Goal: Check status: Check status

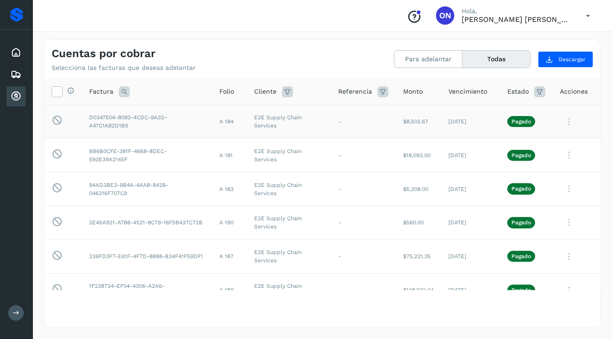
click at [565, 122] on icon at bounding box center [569, 121] width 18 height 19
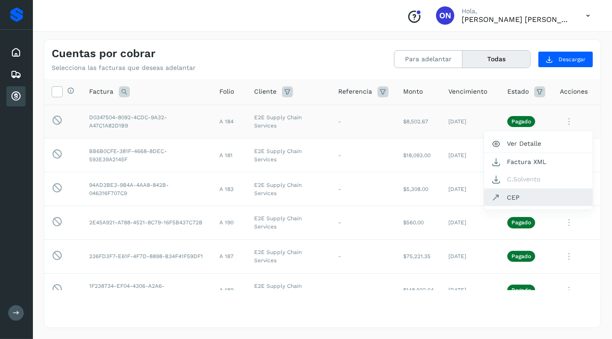
click at [508, 198] on button "CEP" at bounding box center [538, 197] width 109 height 17
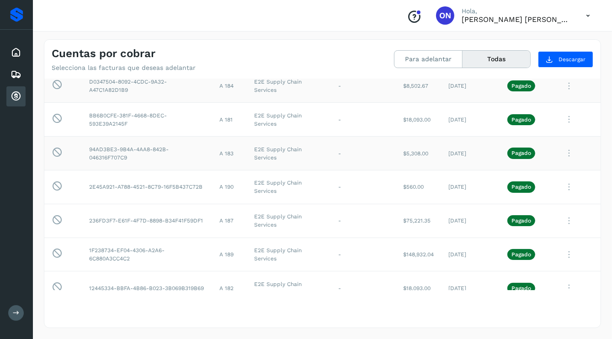
scroll to position [46, 0]
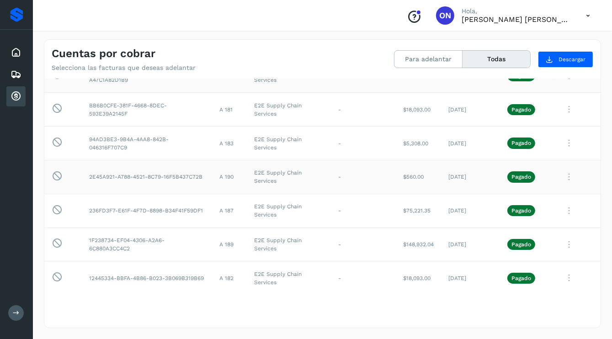
click at [562, 176] on icon at bounding box center [569, 177] width 18 height 19
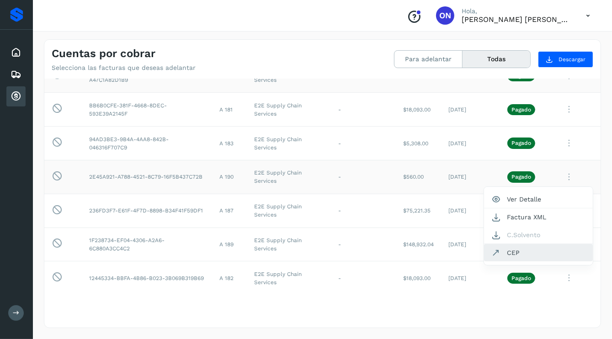
click at [506, 252] on button "CEP" at bounding box center [538, 252] width 109 height 17
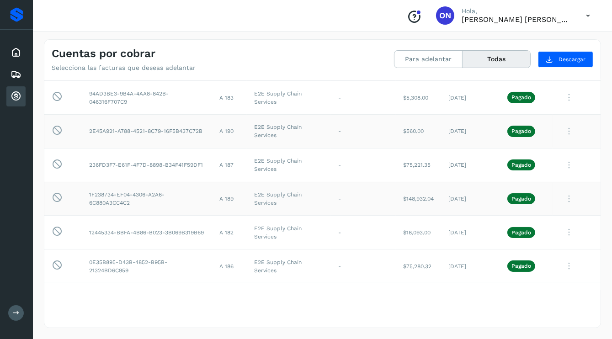
scroll to position [137, 0]
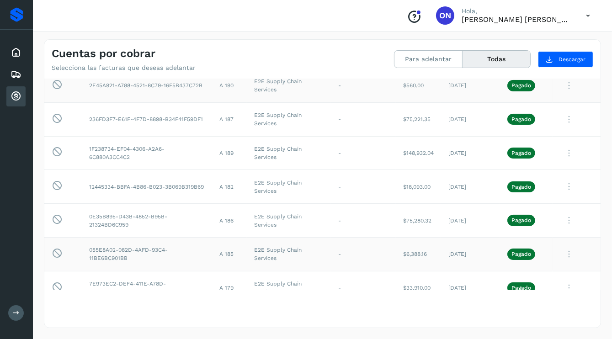
click at [563, 252] on icon at bounding box center [569, 254] width 18 height 19
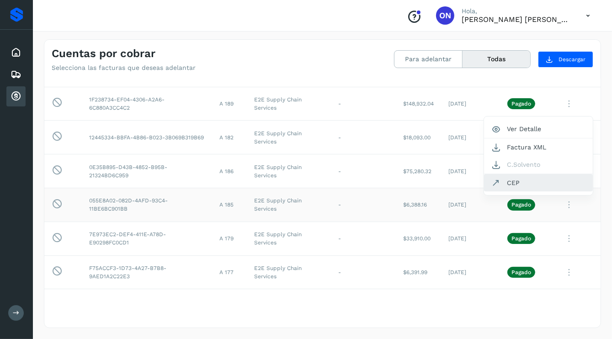
click at [512, 180] on button "CEP" at bounding box center [538, 182] width 109 height 17
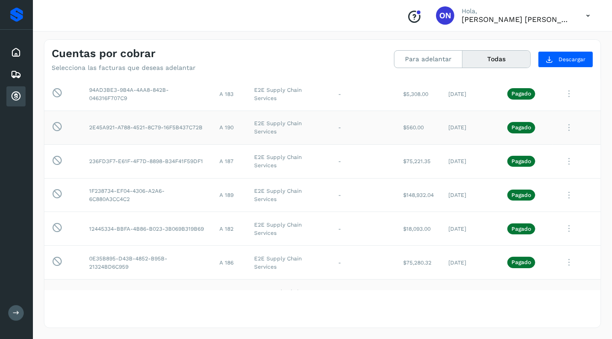
scroll to position [49, 0]
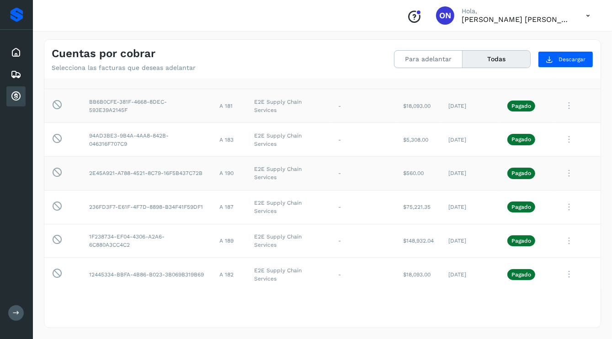
click at [567, 104] on icon at bounding box center [569, 105] width 18 height 19
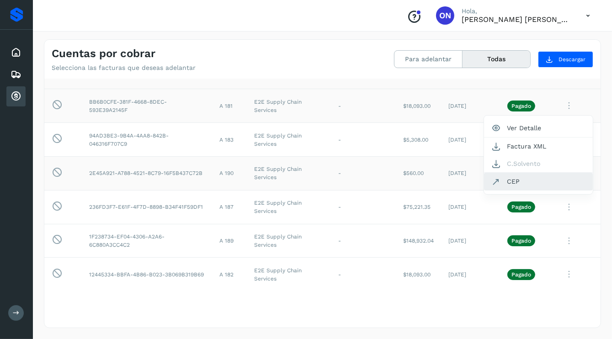
click at [503, 184] on button "CEP" at bounding box center [538, 181] width 109 height 17
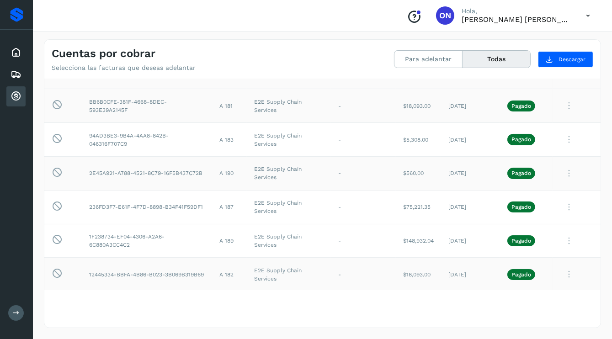
click at [562, 273] on icon at bounding box center [569, 274] width 18 height 19
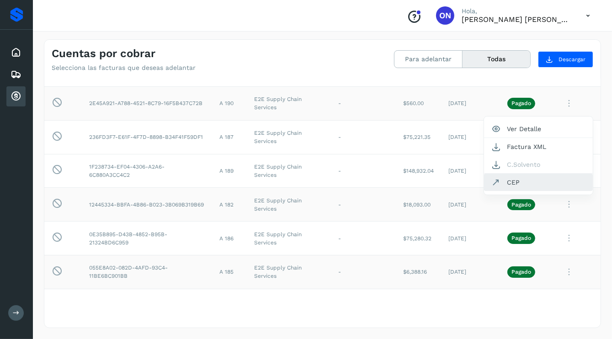
click at [509, 182] on button "CEP" at bounding box center [538, 182] width 109 height 17
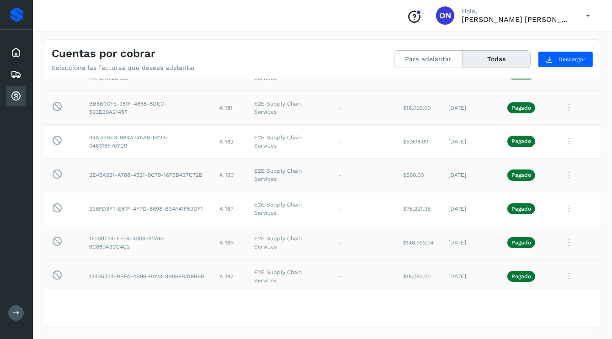
scroll to position [28, 0]
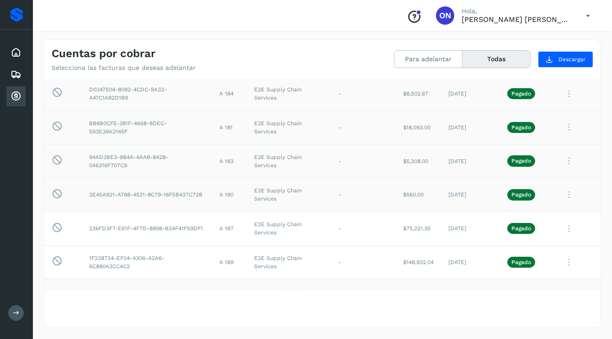
click at [563, 162] on icon at bounding box center [569, 161] width 18 height 19
click at [508, 236] on button "CEP" at bounding box center [538, 236] width 109 height 17
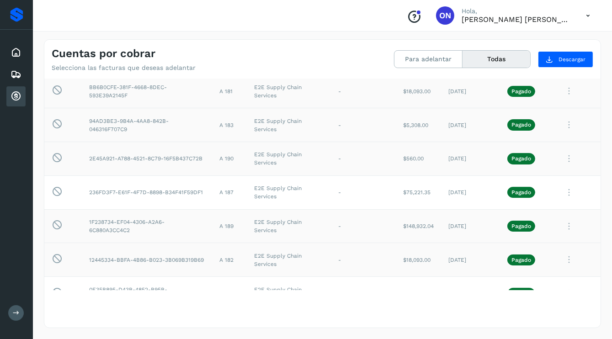
scroll to position [74, 0]
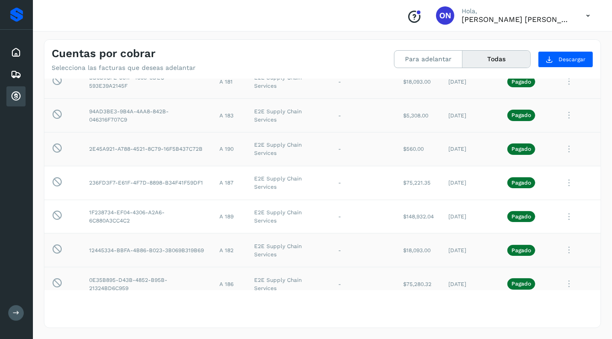
click at [563, 282] on icon at bounding box center [569, 284] width 18 height 19
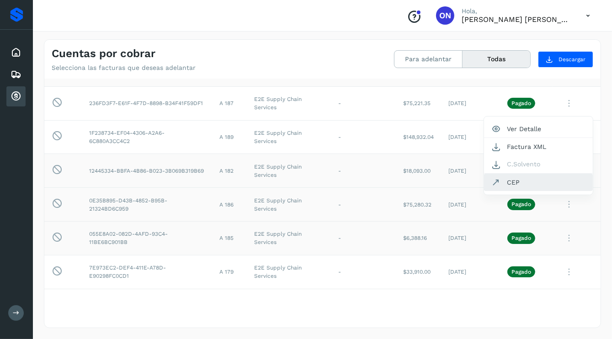
click at [504, 182] on button "CEP" at bounding box center [538, 182] width 109 height 17
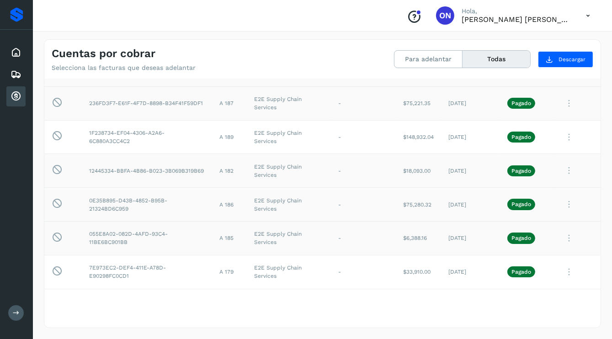
click at [560, 103] on icon at bounding box center [569, 103] width 18 height 19
click at [507, 181] on button "CEP" at bounding box center [538, 179] width 109 height 17
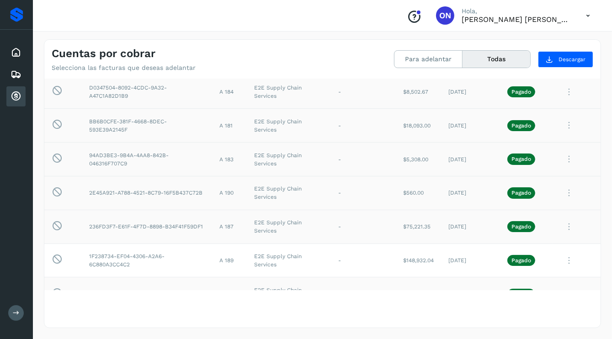
scroll to position [46, 0]
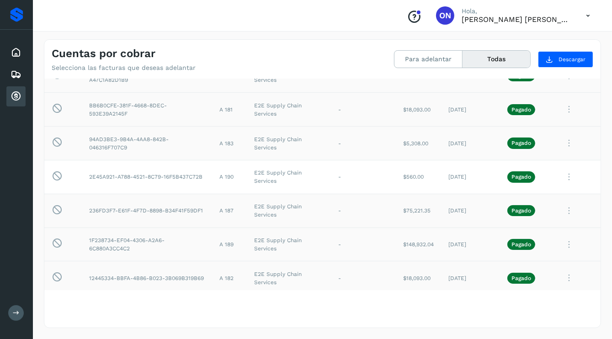
click at [222, 244] on td "A 189" at bounding box center [229, 245] width 35 height 34
click at [562, 241] on icon at bounding box center [569, 244] width 18 height 19
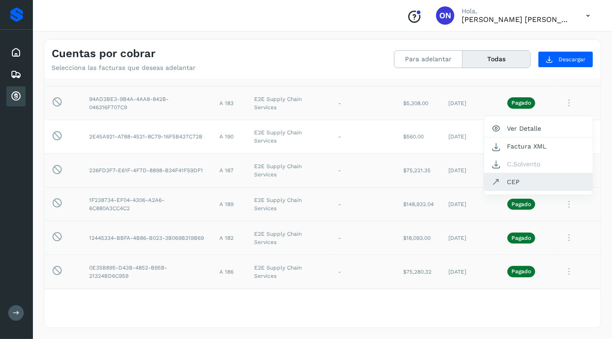
click at [507, 184] on button "CEP" at bounding box center [538, 181] width 109 height 17
